Goal: Task Accomplishment & Management: Complete application form

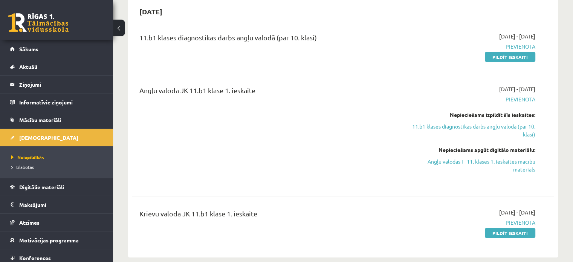
scroll to position [38, 0]
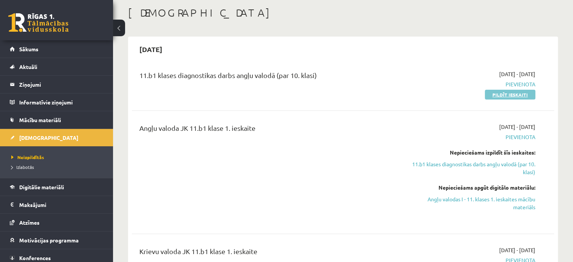
click at [523, 91] on link "Pildīt ieskaiti" at bounding box center [510, 95] width 50 height 10
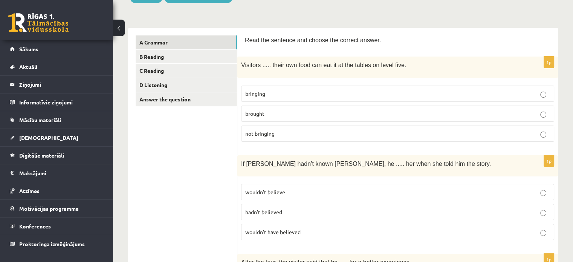
scroll to position [113, 0]
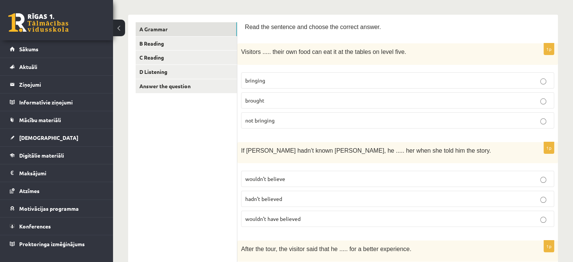
click at [404, 101] on p "brought" at bounding box center [397, 100] width 305 height 8
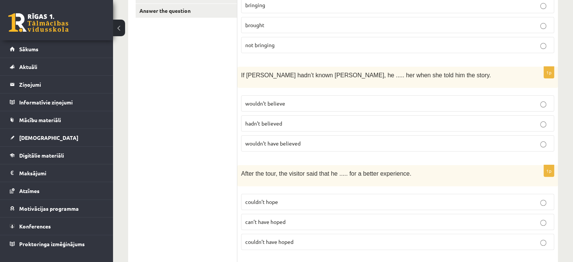
scroll to position [226, 0]
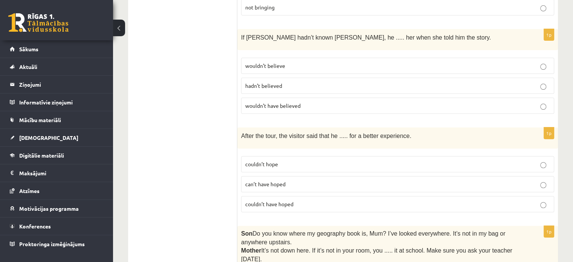
click at [290, 102] on span "wouldn’t have believed" at bounding box center [272, 105] width 55 height 7
click at [362, 82] on p "hadn’t believed" at bounding box center [397, 86] width 305 height 8
click at [332, 102] on p "wouldn’t have believed" at bounding box center [397, 106] width 305 height 8
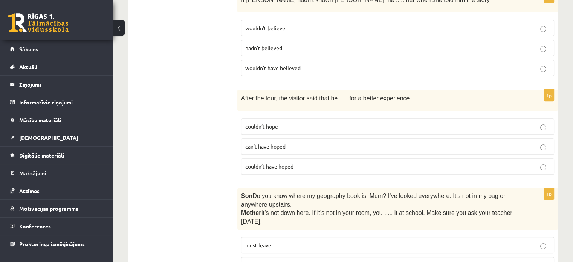
scroll to position [339, 0]
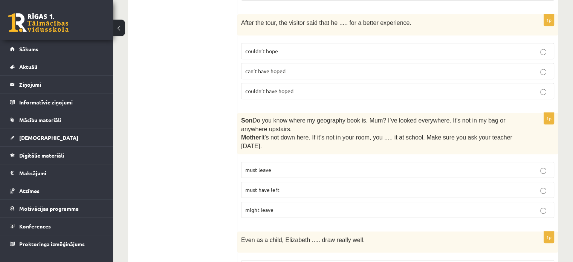
click at [333, 87] on p "couldn’t have hoped" at bounding box center [397, 91] width 305 height 8
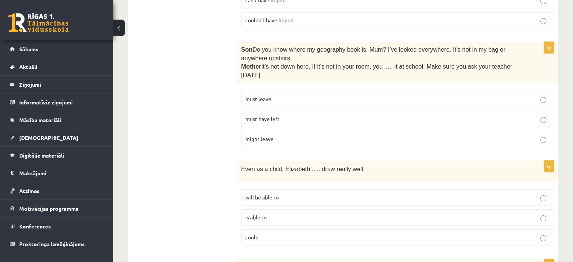
scroll to position [414, 0]
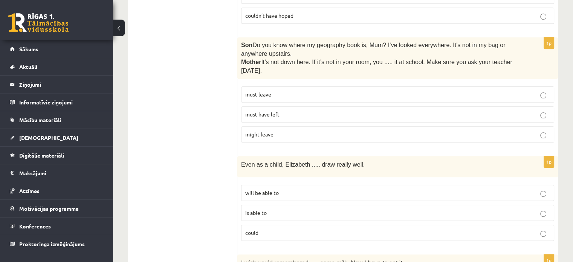
click at [314, 110] on p "must have left" at bounding box center [397, 114] width 305 height 8
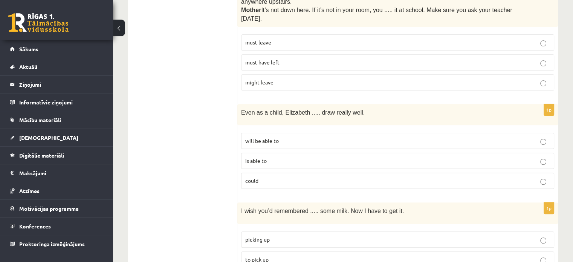
scroll to position [490, 0]
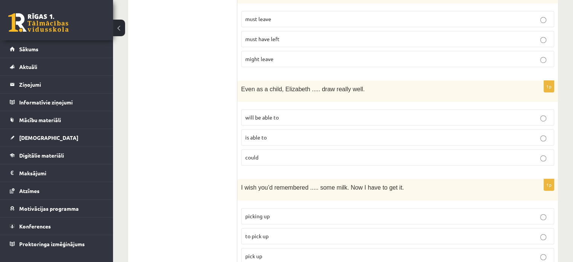
click at [303, 116] on p "will be able to" at bounding box center [397, 117] width 305 height 8
click at [302, 133] on p "is able to" at bounding box center [397, 137] width 305 height 8
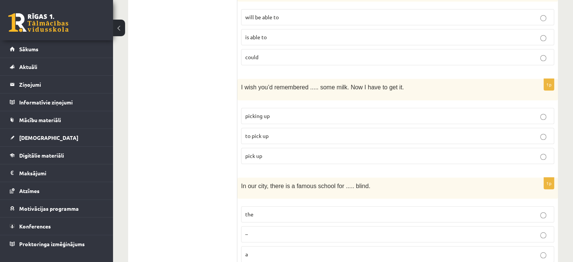
scroll to position [602, 0]
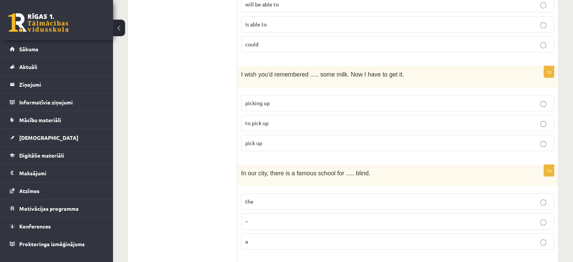
click at [305, 115] on label "to pick up" at bounding box center [397, 123] width 313 height 16
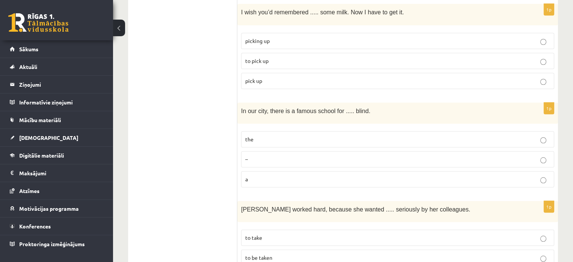
scroll to position [678, 0]
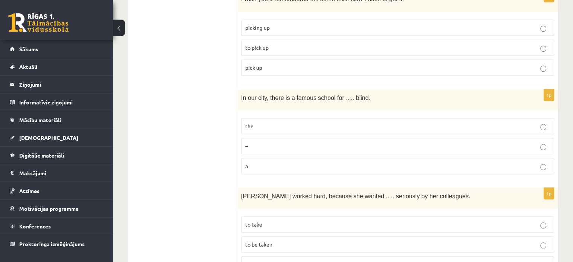
click at [311, 122] on p "the" at bounding box center [397, 126] width 305 height 8
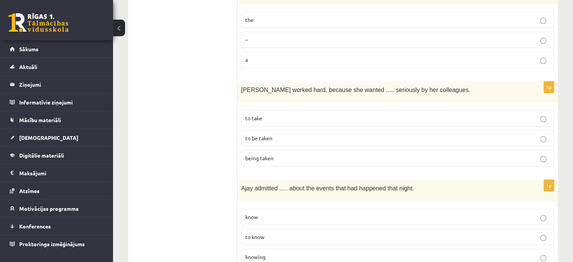
scroll to position [791, 0]
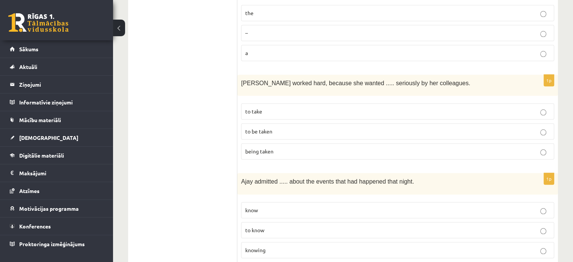
click at [284, 127] on p "to be taken" at bounding box center [397, 131] width 305 height 8
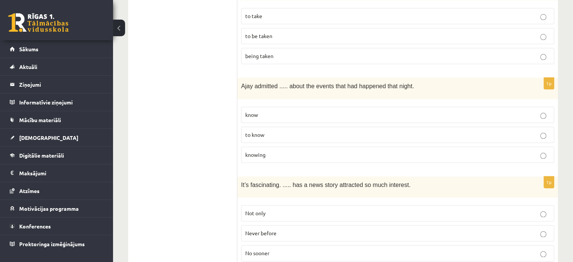
scroll to position [904, 0]
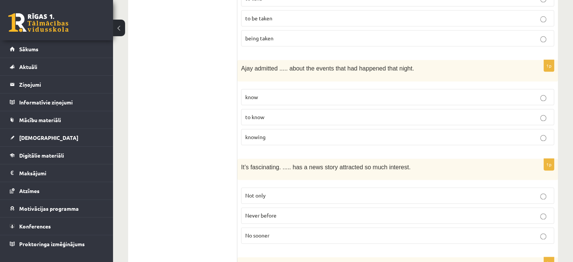
click at [314, 133] on p "knowing" at bounding box center [397, 137] width 305 height 8
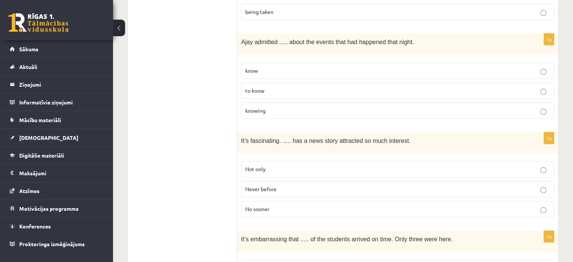
scroll to position [941, 0]
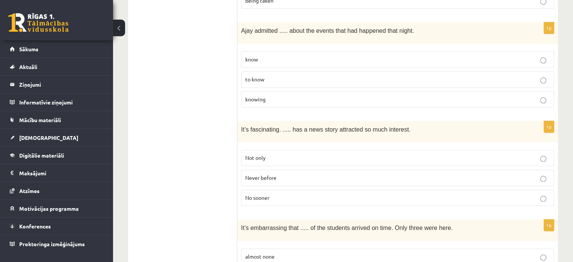
click at [291, 174] on p "Never before" at bounding box center [397, 178] width 305 height 8
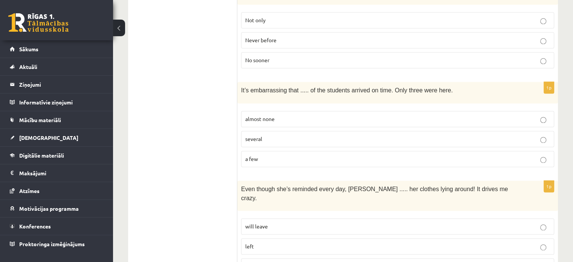
scroll to position [1092, 0]
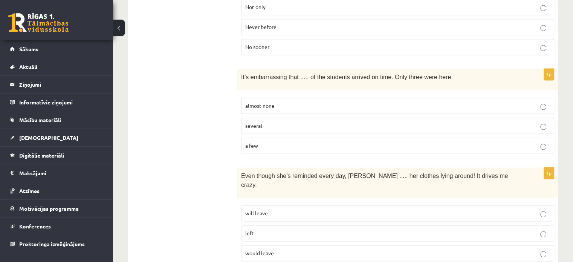
click at [348, 102] on p "almost none" at bounding box center [397, 106] width 305 height 8
click at [374, 137] on label "a few" at bounding box center [397, 145] width 313 height 16
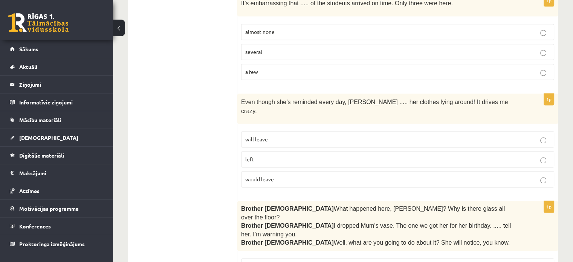
scroll to position [1167, 0]
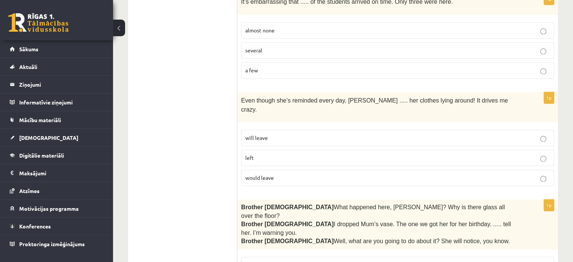
click at [285, 134] on p "will leave" at bounding box center [397, 138] width 305 height 8
click at [474, 154] on p "left" at bounding box center [397, 158] width 305 height 8
click at [310, 174] on p "would leave" at bounding box center [397, 178] width 305 height 8
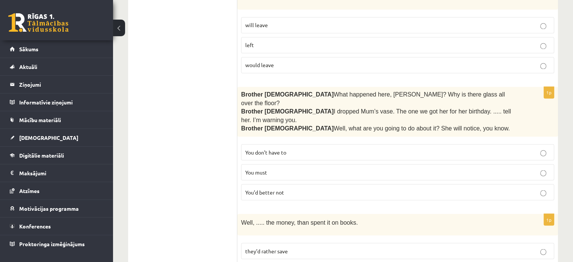
scroll to position [1280, 0]
click at [374, 188] on p "You’d better not" at bounding box center [397, 192] width 305 height 8
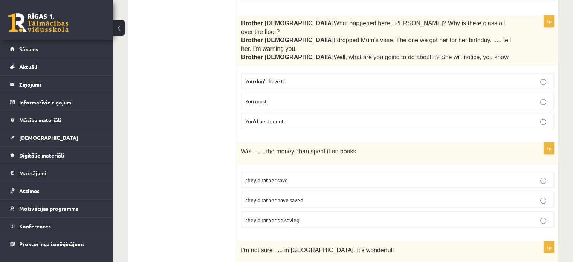
scroll to position [1356, 0]
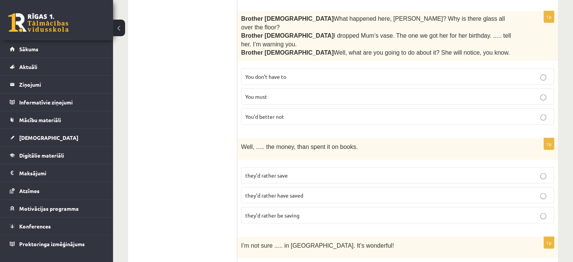
click at [312, 167] on label "they’d rather save" at bounding box center [397, 175] width 313 height 16
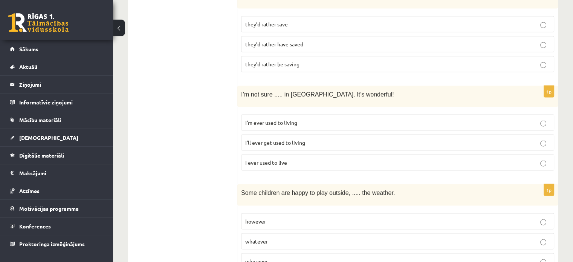
scroll to position [1469, 0]
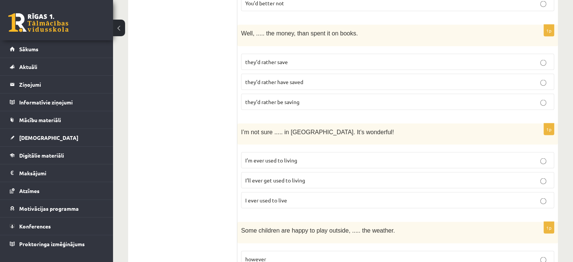
click at [312, 176] on p "I’ll ever get used to living" at bounding box center [397, 180] width 305 height 8
click at [318, 196] on p "I ever used to live" at bounding box center [397, 200] width 305 height 8
click at [313, 176] on p "I’ll ever get used to living" at bounding box center [397, 180] width 305 height 8
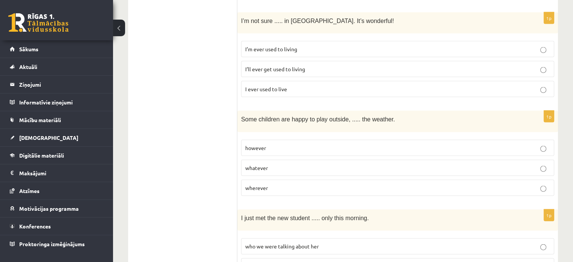
scroll to position [1581, 0]
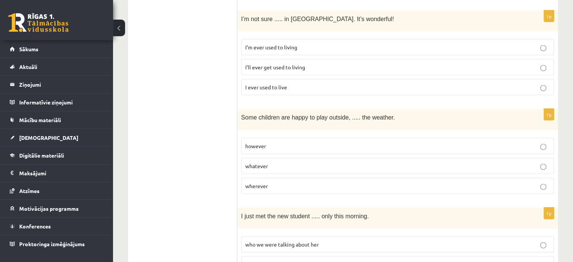
click at [310, 162] on p "whatever" at bounding box center [397, 166] width 305 height 8
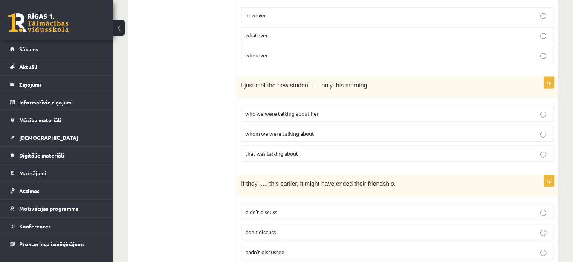
scroll to position [1694, 0]
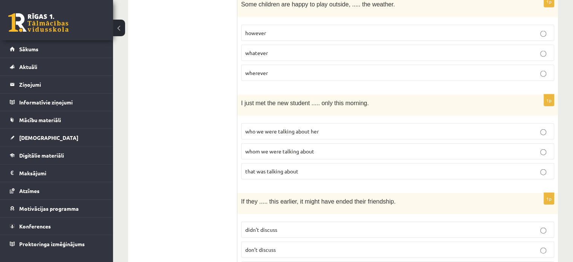
click at [343, 127] on p "who we were talking about her" at bounding box center [397, 131] width 305 height 8
click at [342, 147] on p "whom we were talking about" at bounding box center [397, 151] width 305 height 8
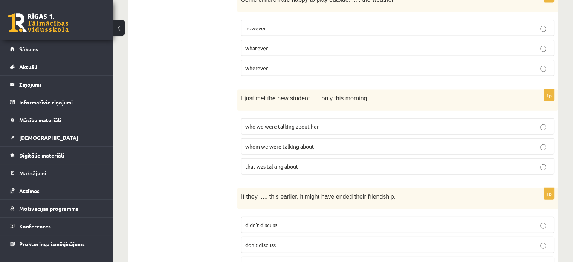
scroll to position [1770, 0]
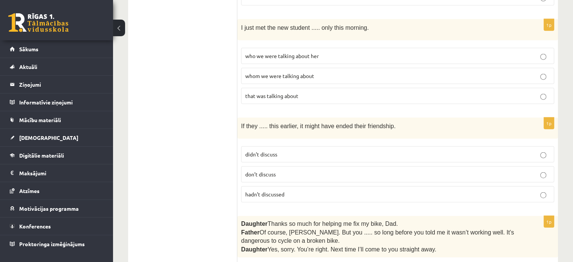
click at [345, 150] on p "didn’t discuss" at bounding box center [397, 154] width 305 height 8
click at [331, 190] on p "hadn’t discussed" at bounding box center [397, 194] width 305 height 8
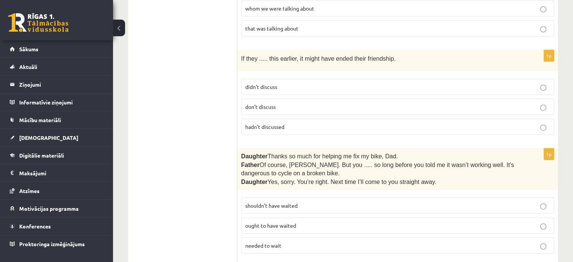
scroll to position [1883, 0]
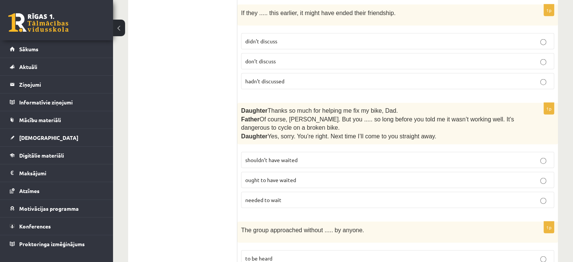
click at [304, 156] on p "shouldn’t have waited" at bounding box center [397, 160] width 305 height 8
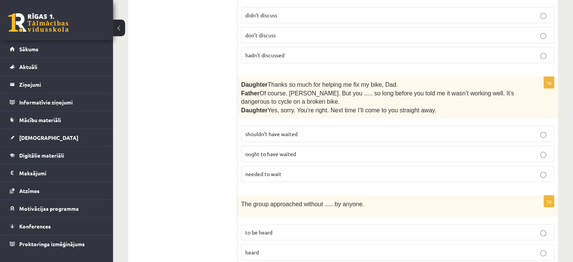
scroll to position [1909, 0]
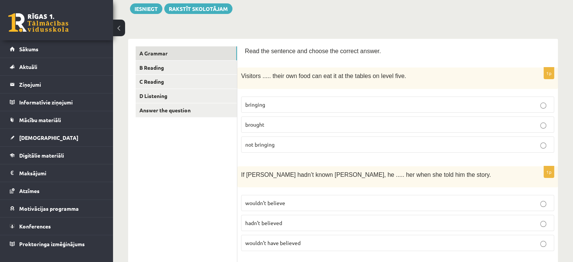
scroll to position [0, 0]
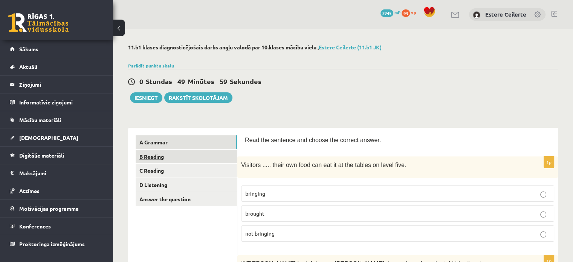
click at [211, 159] on link "B Reading" at bounding box center [186, 156] width 101 height 14
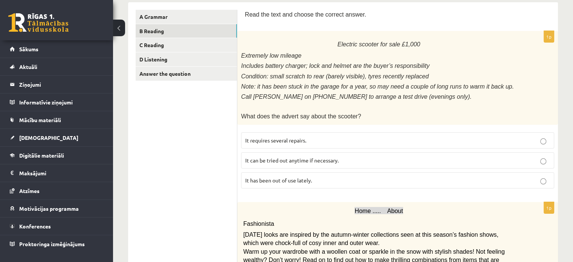
scroll to position [113, 0]
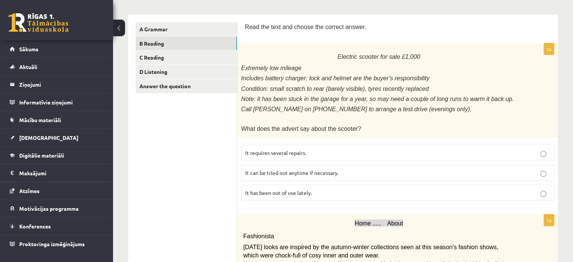
click at [303, 189] on span "It has been out of use lately." at bounding box center [278, 192] width 67 height 7
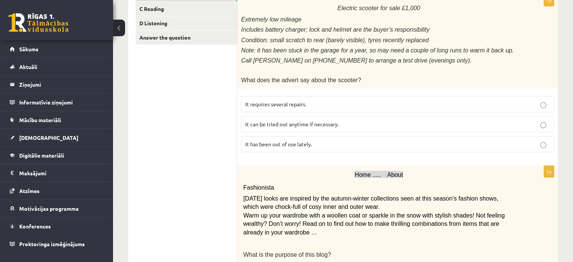
scroll to position [264, 0]
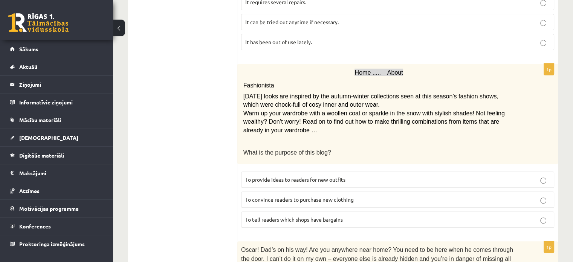
click at [316, 176] on span "To provide ideas to readers for new outfits" at bounding box center [295, 179] width 100 height 7
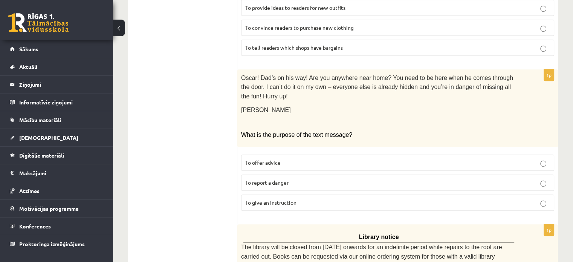
scroll to position [452, 0]
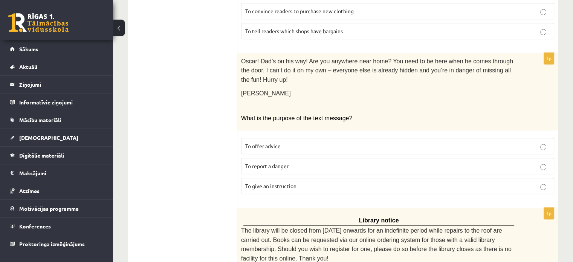
click at [377, 162] on p "To report a danger" at bounding box center [397, 166] width 305 height 8
click at [345, 178] on label "To give an instruction" at bounding box center [397, 186] width 313 height 16
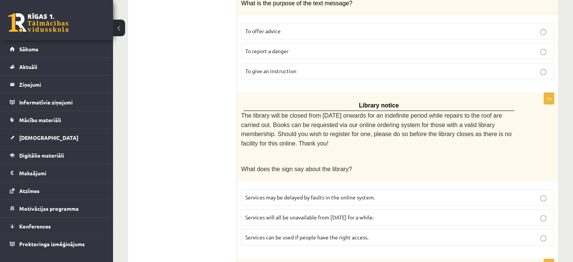
scroll to position [565, 0]
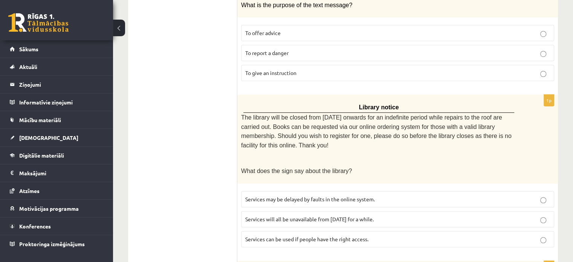
click at [320, 235] on span "Services can be used if people have the right access." at bounding box center [306, 238] width 123 height 7
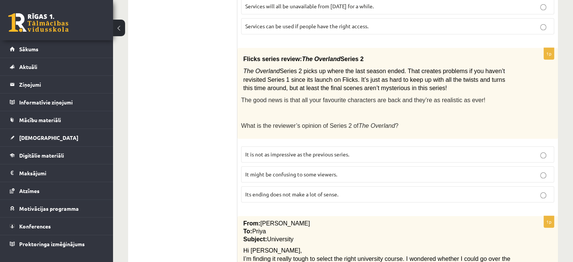
scroll to position [791, 0]
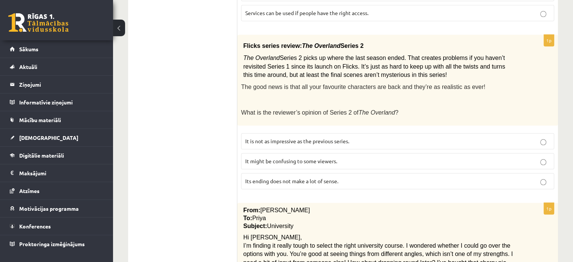
click at [342, 153] on label "It might be confusing to some viewers." at bounding box center [397, 161] width 313 height 16
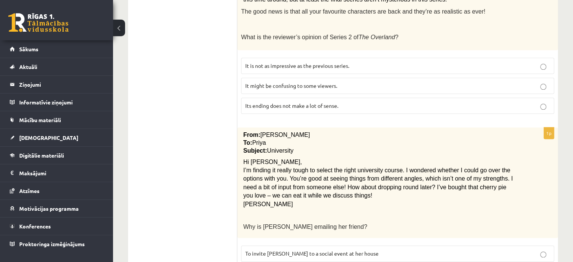
scroll to position [899, 0]
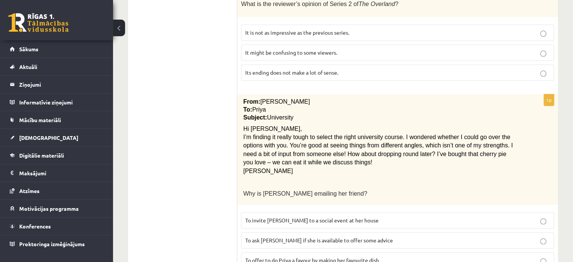
click at [381, 236] on p "To ask Priya if she is available to offer some advice" at bounding box center [397, 240] width 305 height 8
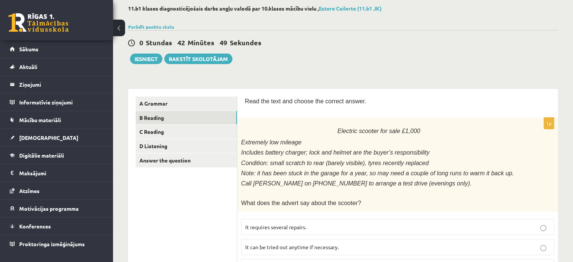
scroll to position [0, 0]
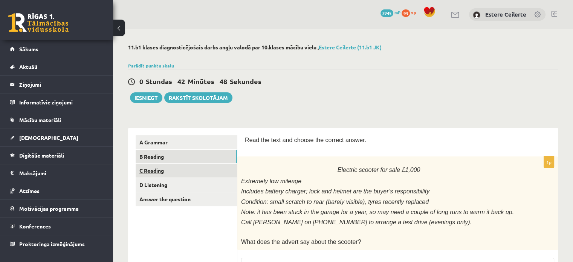
click at [166, 173] on link "C Reading" at bounding box center [186, 170] width 101 height 14
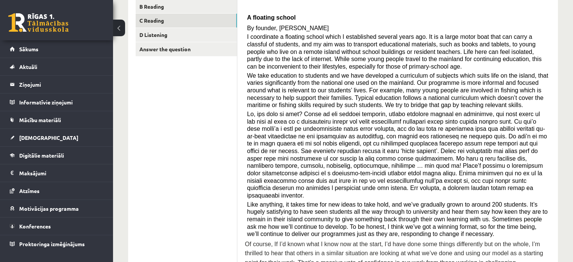
scroll to position [151, 0]
click at [148, 36] on link "D Listening" at bounding box center [186, 34] width 101 height 14
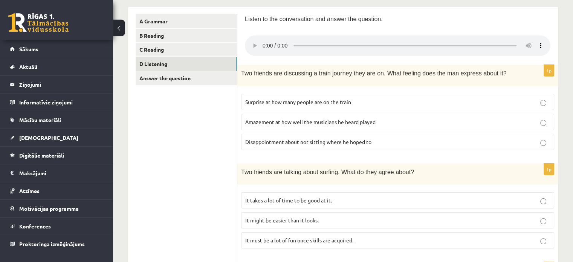
scroll to position [113, 0]
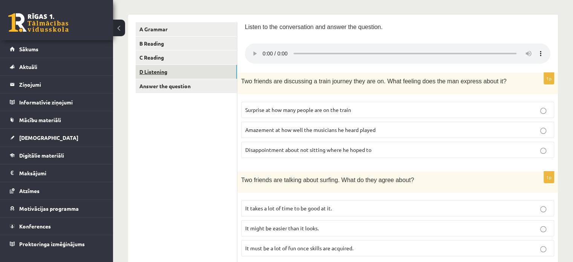
click at [143, 72] on link "D Listening" at bounding box center [186, 72] width 101 height 14
click at [349, 157] on fieldset "Surprise at how many people are on the train Amazement at how well the musician…" at bounding box center [397, 129] width 313 height 62
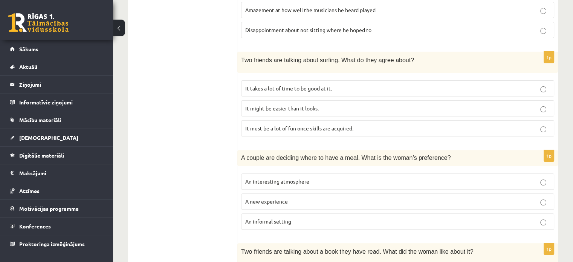
scroll to position [301, 0]
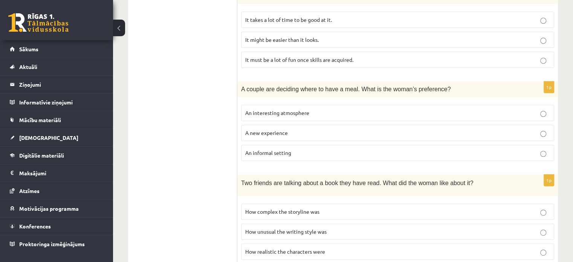
click at [293, 116] on label "An interesting atmosphere" at bounding box center [397, 113] width 313 height 16
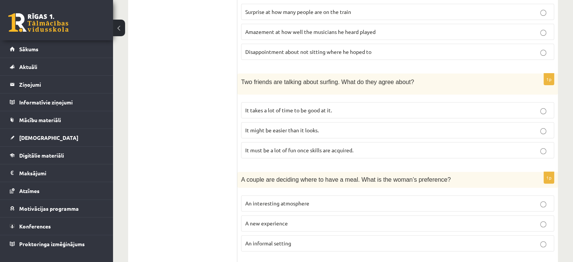
scroll to position [212, 0]
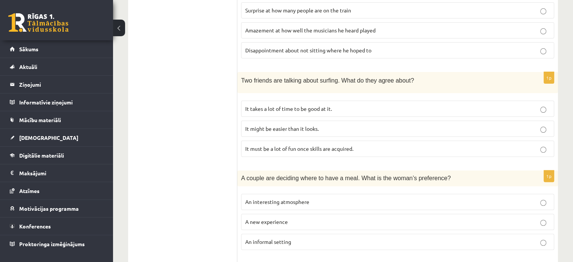
click at [274, 110] on p "It takes a lot of time to be good at it." at bounding box center [397, 109] width 305 height 8
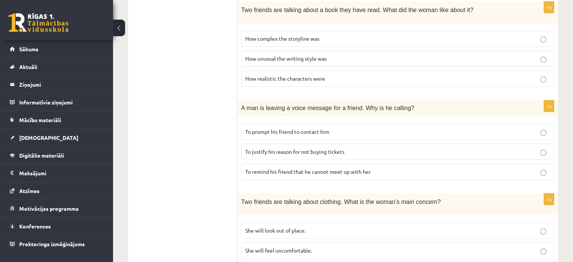
scroll to position [476, 0]
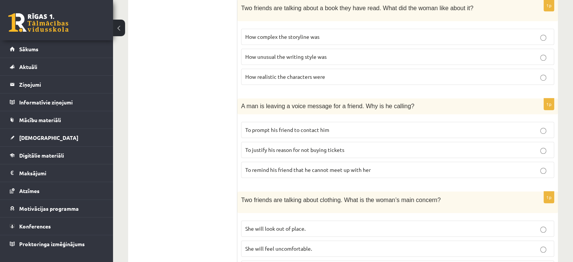
click at [325, 128] on span "To prompt his friend to contact him" at bounding box center [287, 129] width 84 height 7
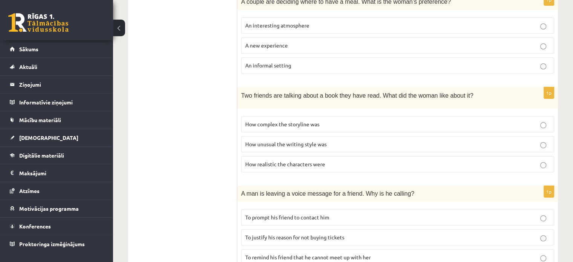
scroll to position [401, 0]
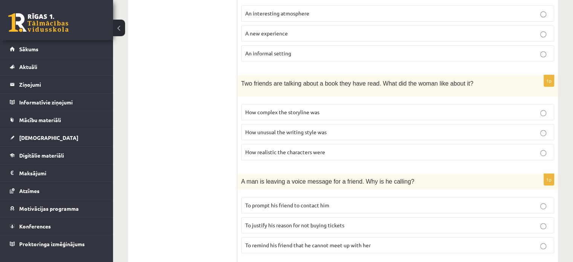
click at [329, 128] on p "How unusual the writing style was" at bounding box center [397, 132] width 305 height 8
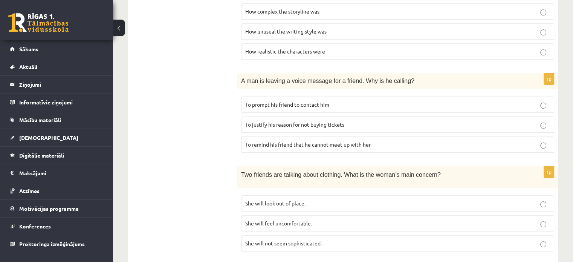
scroll to position [514, 0]
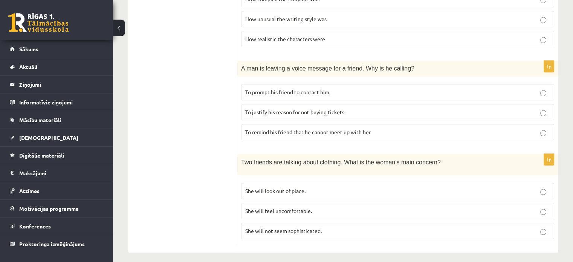
click at [316, 187] on p "She will look out of place." at bounding box center [397, 191] width 305 height 8
click at [315, 210] on label "She will feel uncomfortable." at bounding box center [397, 211] width 313 height 16
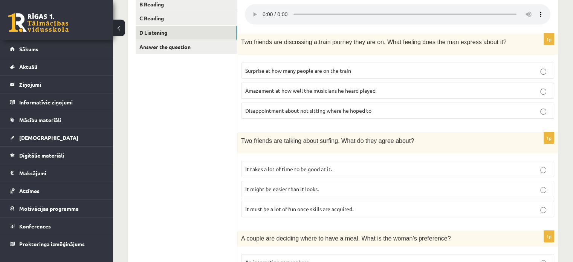
scroll to position [99, 0]
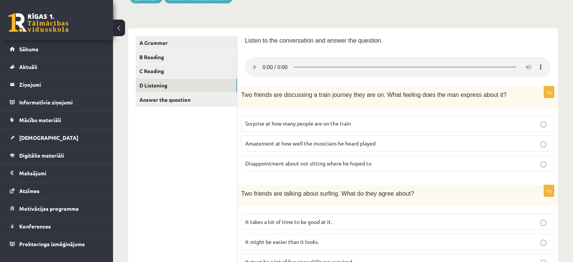
click at [277, 160] on span "Disappointment about not sitting where he hoped to" at bounding box center [308, 163] width 126 height 7
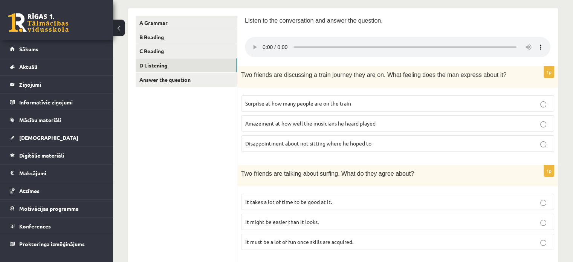
scroll to position [62, 0]
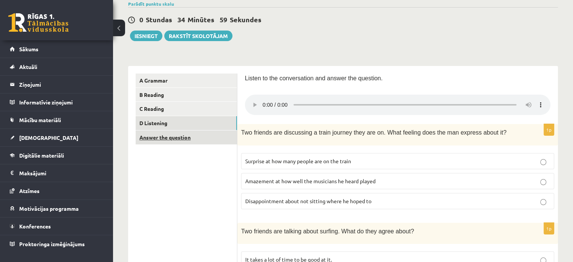
click at [166, 141] on link "Answer the question" at bounding box center [186, 137] width 101 height 14
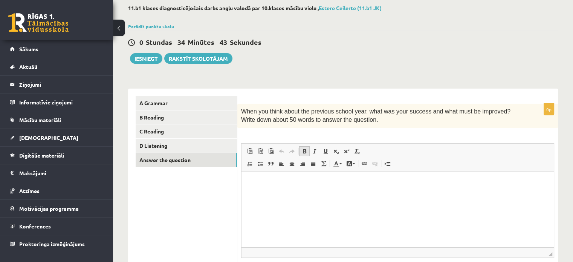
scroll to position [63, 0]
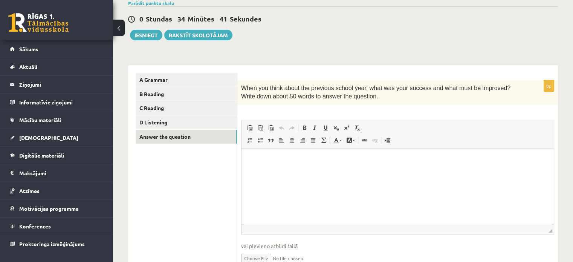
drag, startPoint x: 552, startPoint y: 296, endPoint x: 311, endPoint y: 148, distance: 283.0
click at [170, 108] on link "C Reading" at bounding box center [186, 108] width 101 height 14
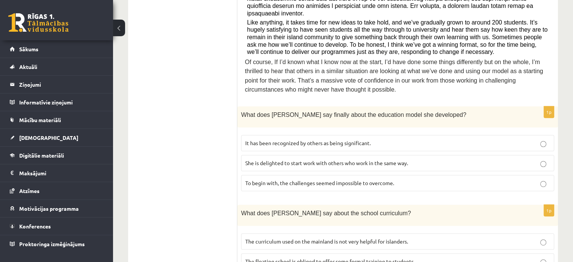
scroll to position [401, 0]
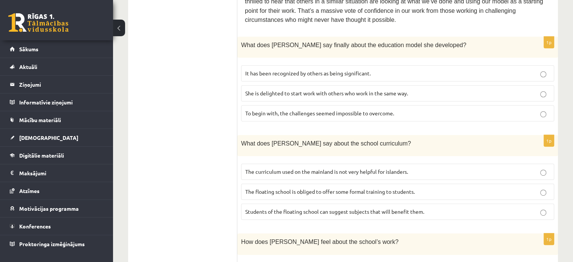
click at [370, 69] on fieldset "It has been recognized by others as being significant. She is delighted to star…" at bounding box center [397, 92] width 313 height 62
click at [379, 69] on p "It has been recognized by others as being significant." at bounding box center [397, 73] width 305 height 8
click at [392, 163] on label "The curriculum used on the mainland is not very helpful for islanders." at bounding box center [397, 171] width 313 height 16
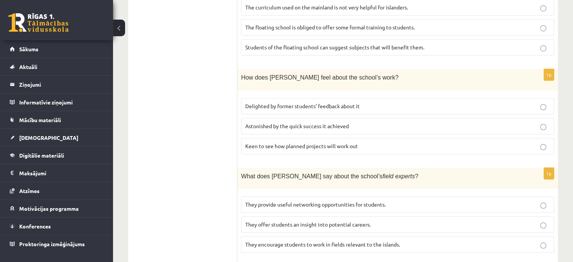
scroll to position [590, 0]
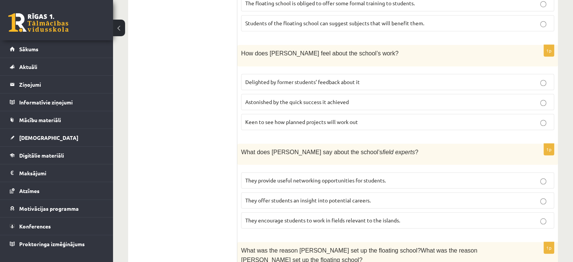
click at [412, 176] on p "They provide useful networking opportunities for students." at bounding box center [397, 180] width 305 height 8
click at [413, 114] on label "Keen to see how planned projects will work out" at bounding box center [397, 122] width 313 height 16
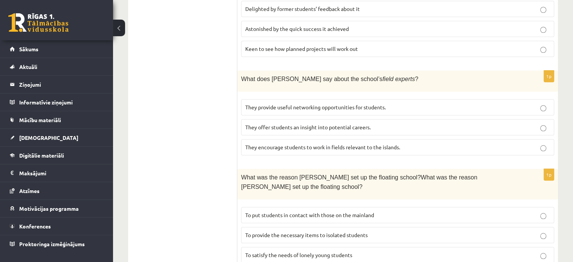
scroll to position [762, 0]
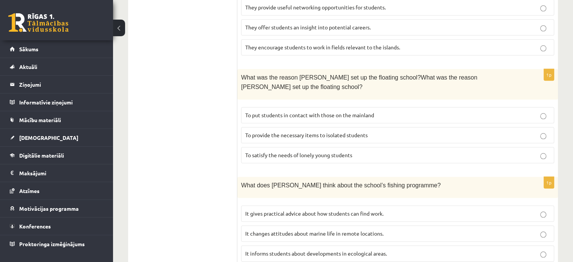
click at [441, 147] on label "To satisfy the needs of lonely young students" at bounding box center [397, 155] width 313 height 16
click at [434, 201] on fieldset "It gives practical advice about how students can find work. It changes attitude…" at bounding box center [397, 232] width 313 height 62
click at [434, 225] on label "It changes attitudes about marine life in remote locations." at bounding box center [397, 233] width 313 height 16
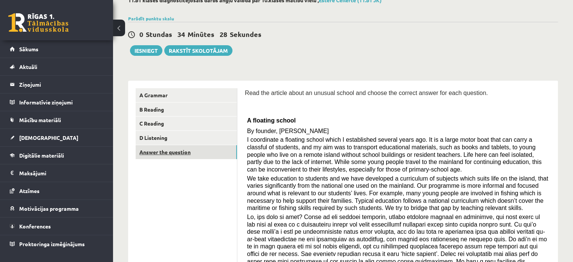
click at [217, 156] on link "Answer the question" at bounding box center [186, 152] width 101 height 14
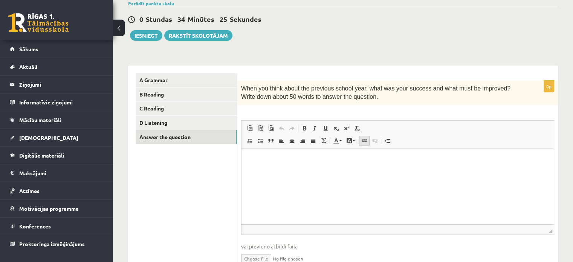
scroll to position [75, 0]
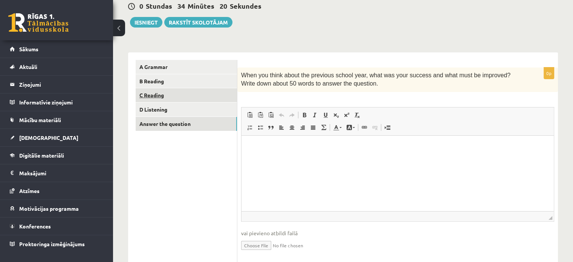
click at [148, 101] on link "C Reading" at bounding box center [186, 95] width 101 height 14
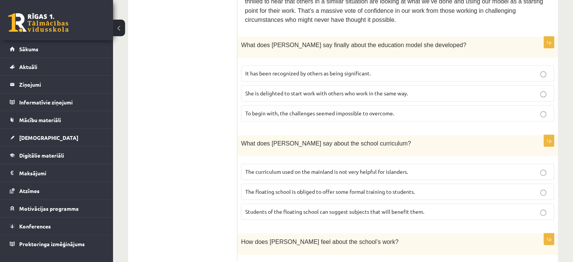
scroll to position [414, 0]
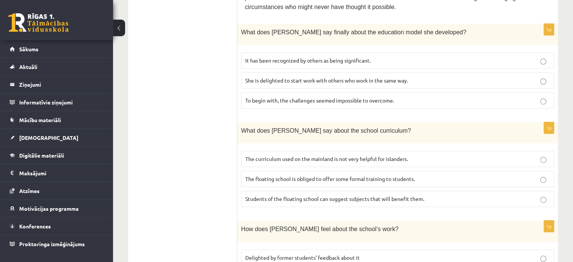
click at [364, 175] on span "The floating school is obliged to offer some formal training to students." at bounding box center [329, 178] width 169 height 7
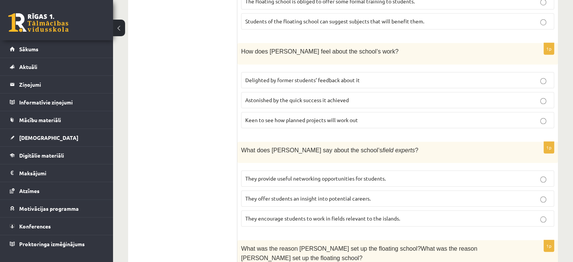
scroll to position [602, 0]
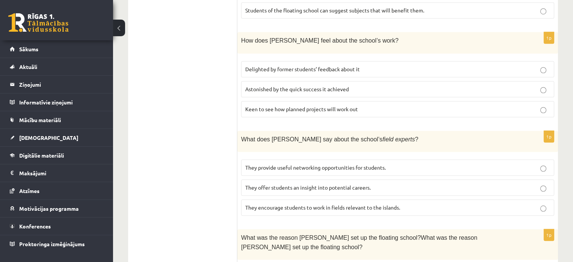
click at [361, 184] on span "They offer students an insight into potential careers." at bounding box center [307, 187] width 125 height 7
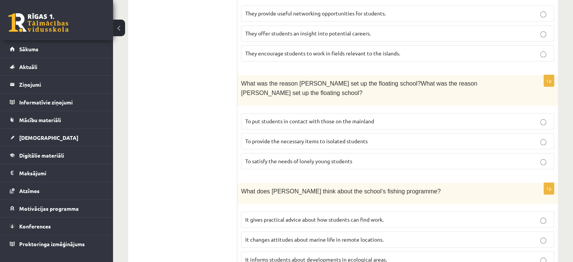
scroll to position [762, 0]
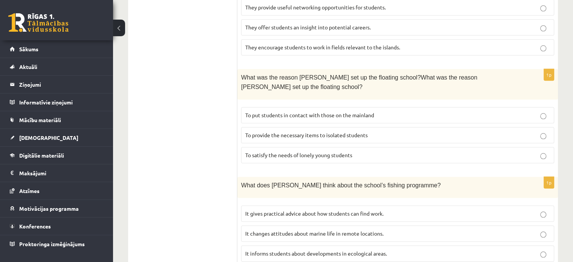
click at [358, 111] on span "To put students in contact with those on the mainland" at bounding box center [309, 114] width 129 height 7
click at [377, 107] on label "To put students in contact with those on the mainland" at bounding box center [397, 115] width 313 height 16
click at [376, 127] on label "To provide the necessary items to isolated students" at bounding box center [397, 135] width 313 height 16
click at [345, 250] on span "It informs students about developments in ecological areas." at bounding box center [316, 253] width 142 height 7
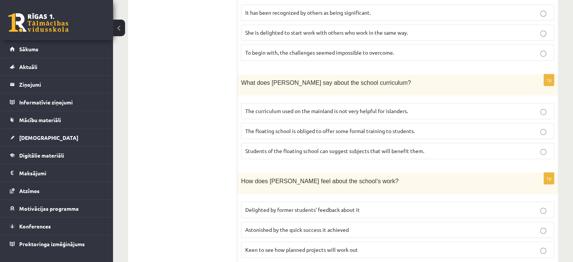
scroll to position [461, 0]
click at [414, 128] on span "The floating school is obliged to offer some formal training to students." at bounding box center [329, 131] width 169 height 7
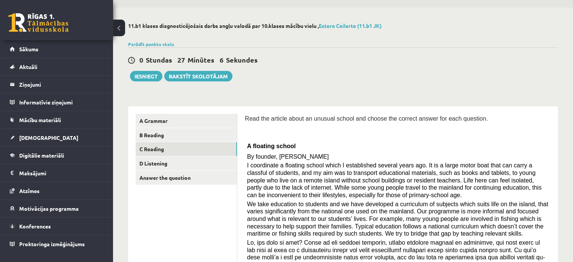
scroll to position [0, 0]
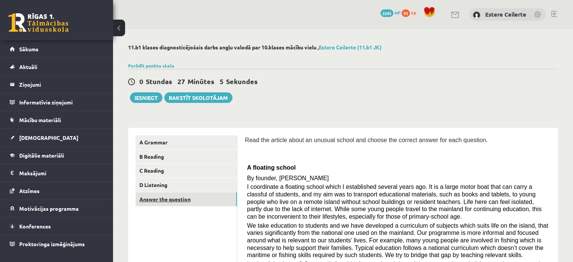
click at [202, 201] on link "Answer the question" at bounding box center [186, 199] width 101 height 14
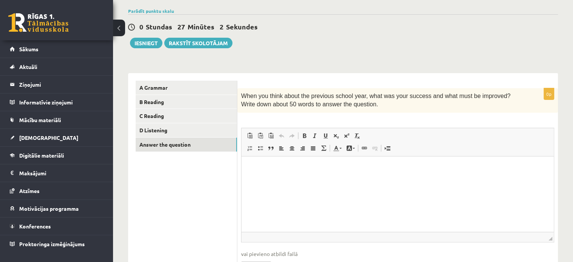
scroll to position [99, 0]
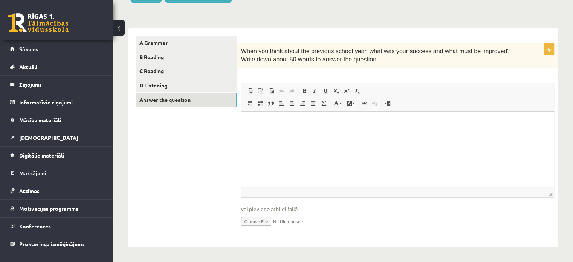
click at [356, 134] on html at bounding box center [397, 122] width 312 height 23
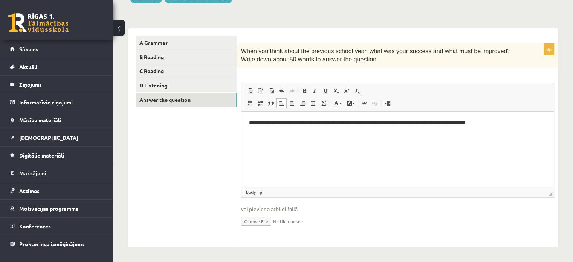
click at [508, 123] on p "**********" at bounding box center [397, 123] width 297 height 8
click at [456, 121] on p "**********" at bounding box center [397, 123] width 297 height 8
click at [509, 124] on p "**********" at bounding box center [397, 123] width 297 height 8
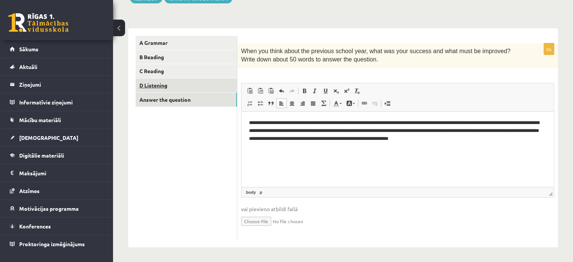
click at [162, 81] on link "D Listening" at bounding box center [186, 85] width 101 height 14
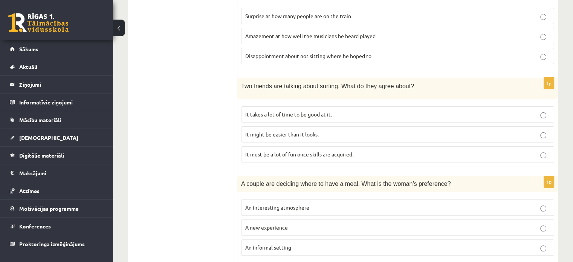
scroll to position [250, 0]
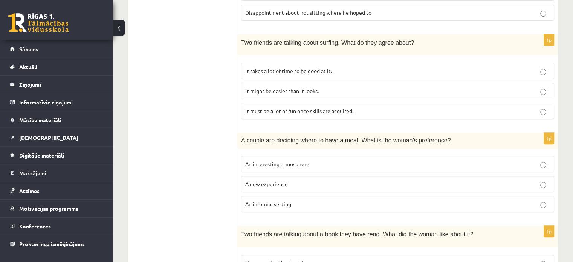
click at [333, 201] on p "An informal setting" at bounding box center [397, 204] width 305 height 8
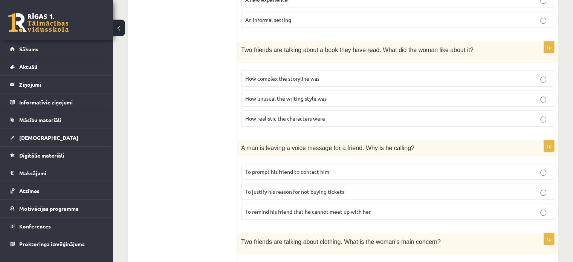
scroll to position [438, 0]
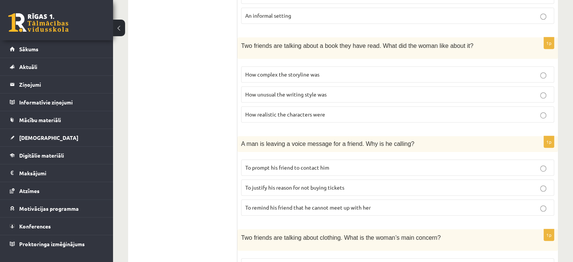
click at [355, 66] on label "How complex the storyline was" at bounding box center [397, 74] width 313 height 16
click at [317, 94] on label "How unusual the writing style was" at bounding box center [397, 94] width 313 height 16
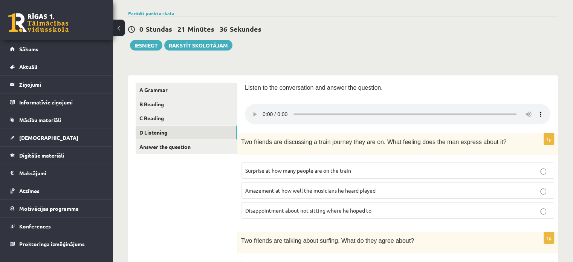
scroll to position [0, 0]
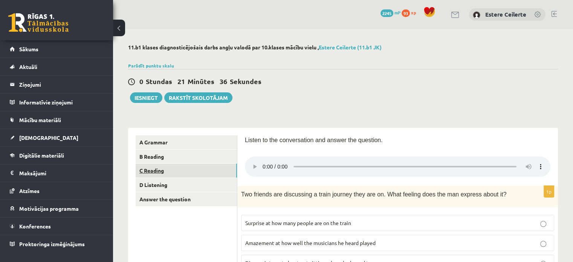
click at [168, 167] on link "C Reading" at bounding box center [186, 170] width 101 height 14
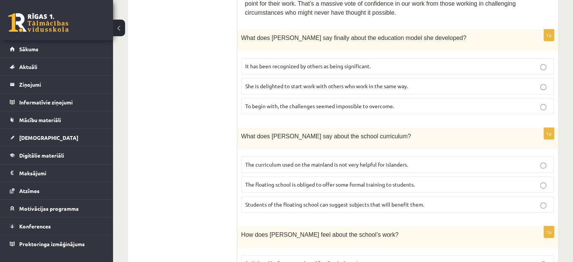
scroll to position [452, 0]
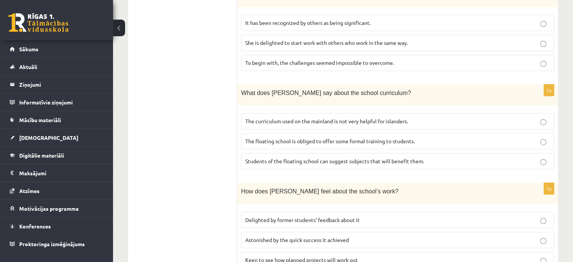
click at [416, 157] on span "Students of the floating school can suggest subjects that will benefit them." at bounding box center [334, 160] width 179 height 7
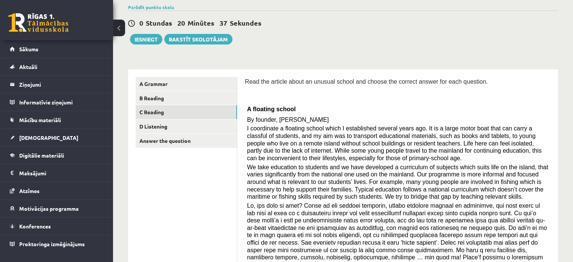
scroll to position [9, 0]
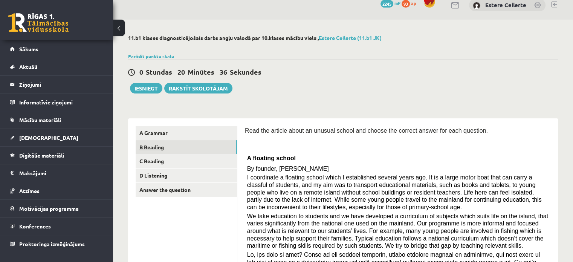
click at [161, 150] on link "B Reading" at bounding box center [186, 147] width 101 height 14
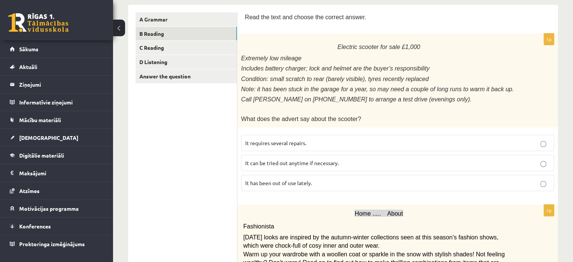
scroll to position [122, 0]
click at [166, 21] on link "A Grammar" at bounding box center [186, 20] width 101 height 14
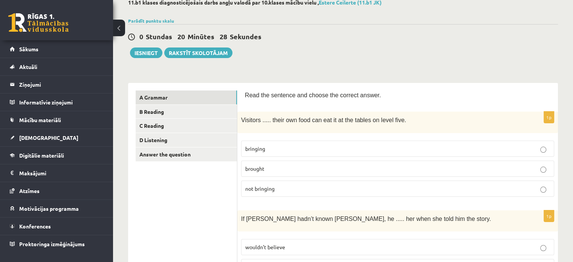
scroll to position [0, 0]
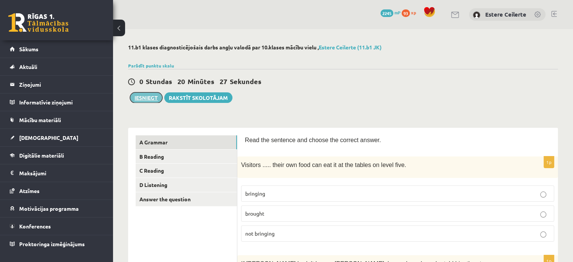
click at [146, 99] on button "Iesniegt" at bounding box center [146, 97] width 32 height 11
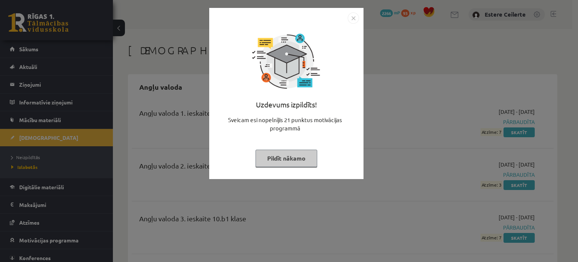
click at [350, 21] on img "Close" at bounding box center [353, 17] width 11 height 11
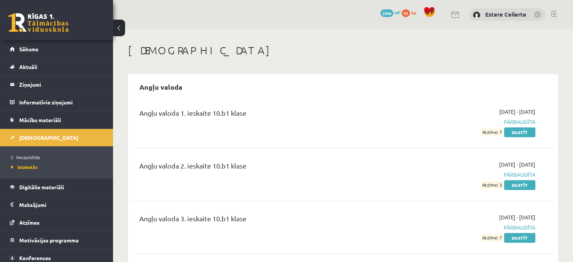
click at [386, 15] on span "2266" at bounding box center [386, 13] width 13 height 8
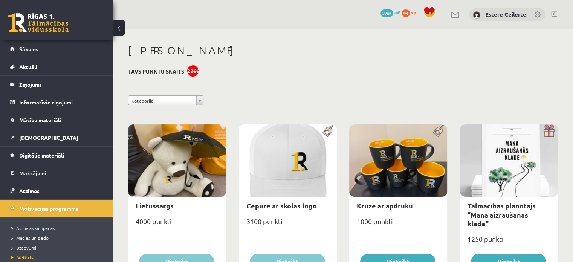
click at [385, 17] on span "2266" at bounding box center [386, 13] width 13 height 8
click at [55, 112] on link "Mācību materiāli" at bounding box center [57, 119] width 94 height 17
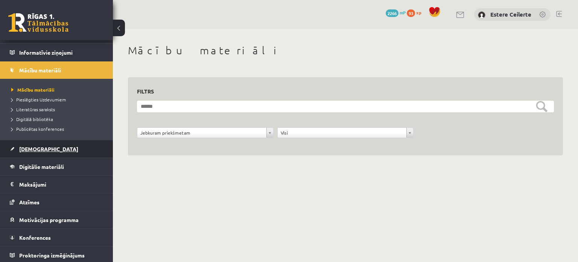
scroll to position [50, 0]
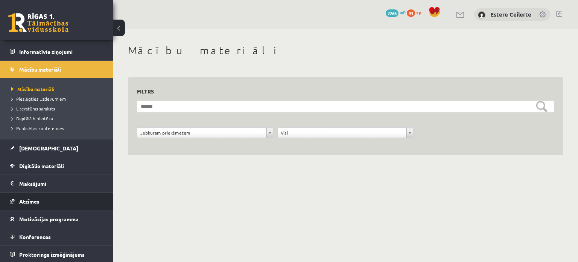
click at [39, 198] on span "Atzīmes" at bounding box center [29, 201] width 20 height 7
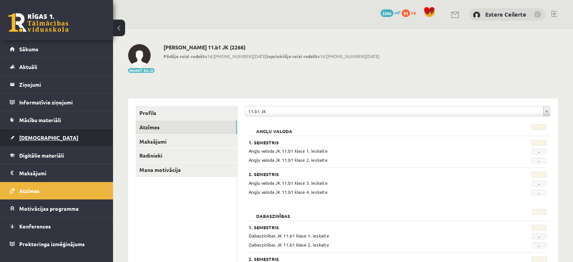
click at [38, 134] on link "[DEMOGRAPHIC_DATA]" at bounding box center [57, 137] width 94 height 17
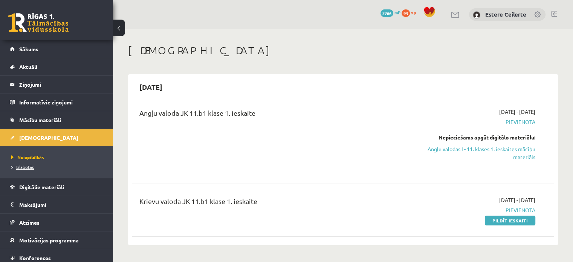
click at [26, 168] on span "Izlabotās" at bounding box center [22, 167] width 23 height 6
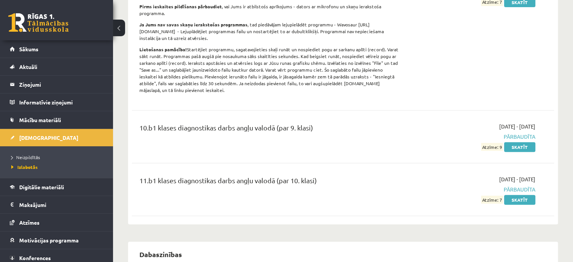
scroll to position [301, 0]
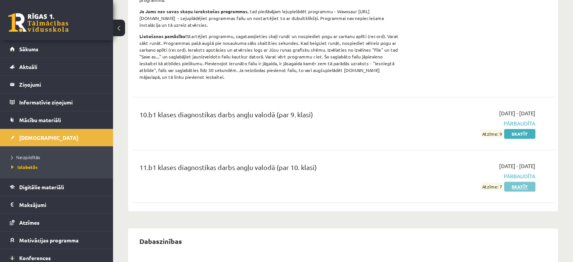
click at [519, 181] on link "Skatīt" at bounding box center [519, 186] width 31 height 10
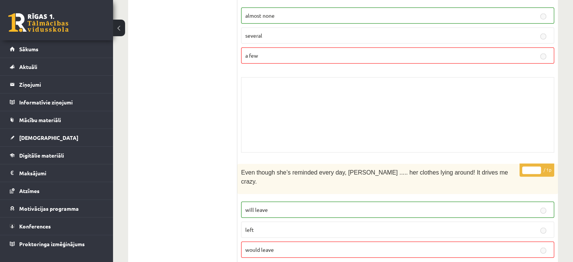
scroll to position [1958, 0]
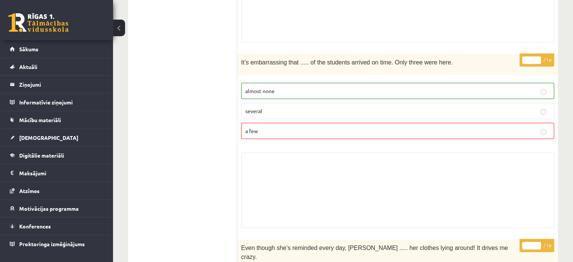
click at [307, 84] on label "almost none" at bounding box center [397, 91] width 313 height 16
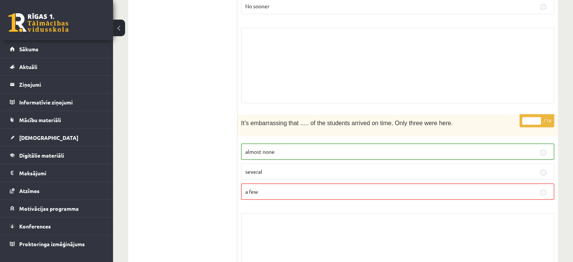
scroll to position [1845, 0]
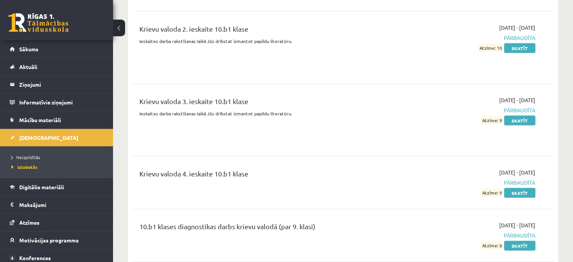
scroll to position [1657, 0]
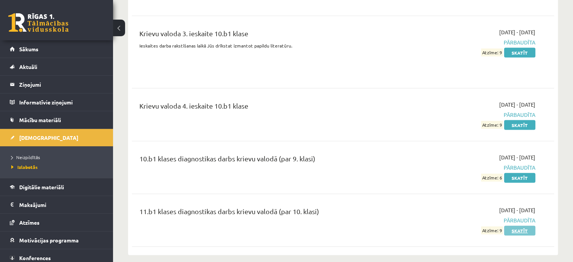
click at [532, 226] on link "Skatīt" at bounding box center [519, 231] width 31 height 10
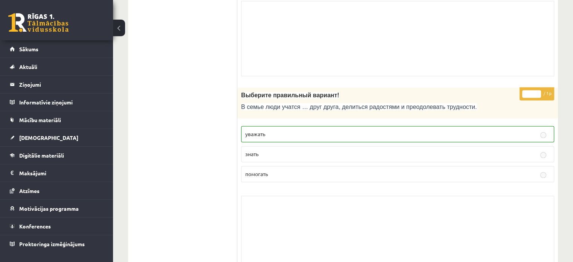
scroll to position [3954, 0]
